Goal: Transaction & Acquisition: Book appointment/travel/reservation

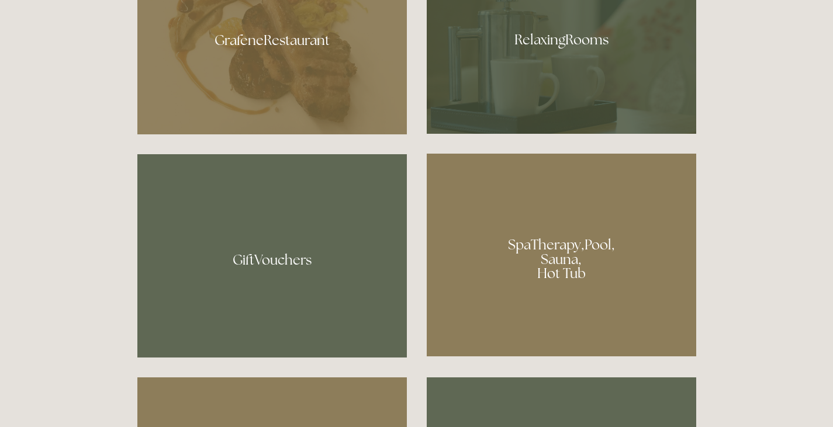
scroll to position [584, 0]
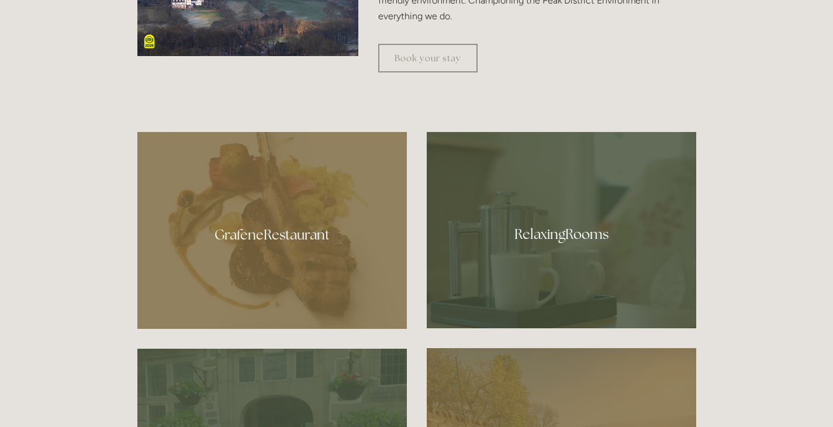
click at [579, 223] on div at bounding box center [560, 230] width 269 height 196
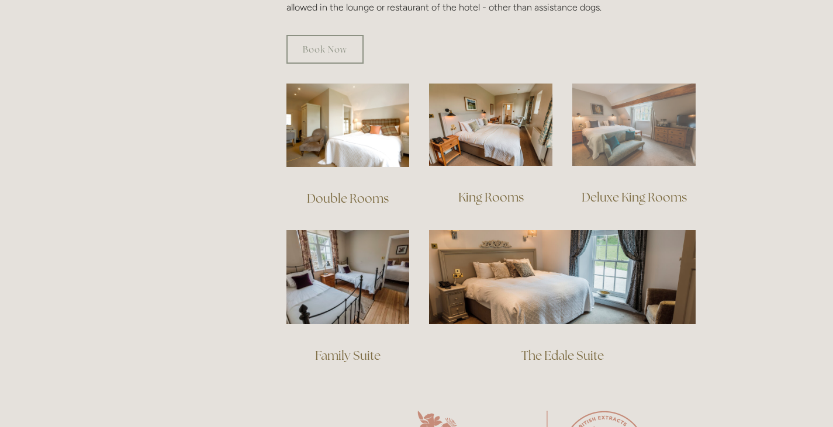
scroll to position [779, 0]
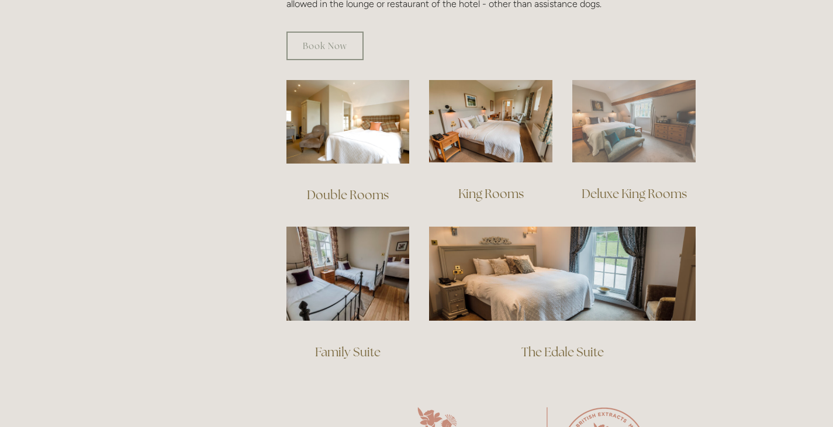
click at [654, 108] on img at bounding box center [633, 121] width 123 height 82
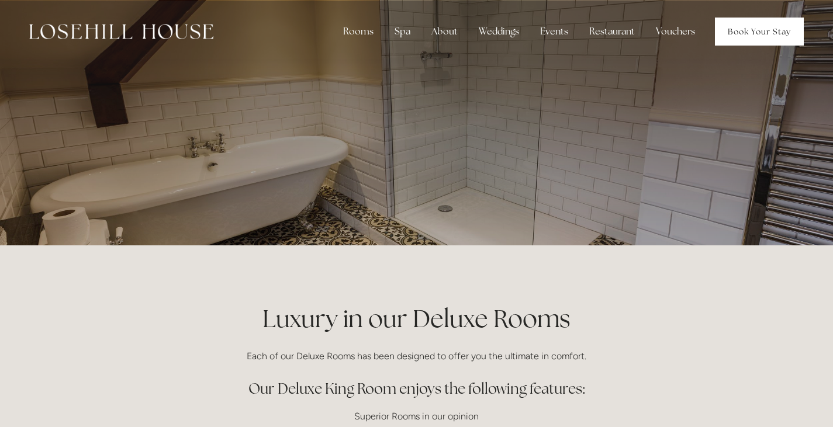
click at [755, 30] on link "Book Your Stay" at bounding box center [759, 32] width 89 height 28
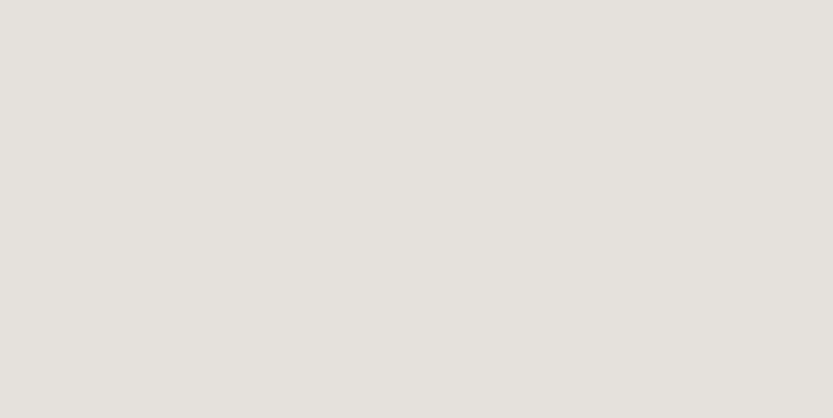
scroll to position [1037, 0]
